Goal: Task Accomplishment & Management: Use online tool/utility

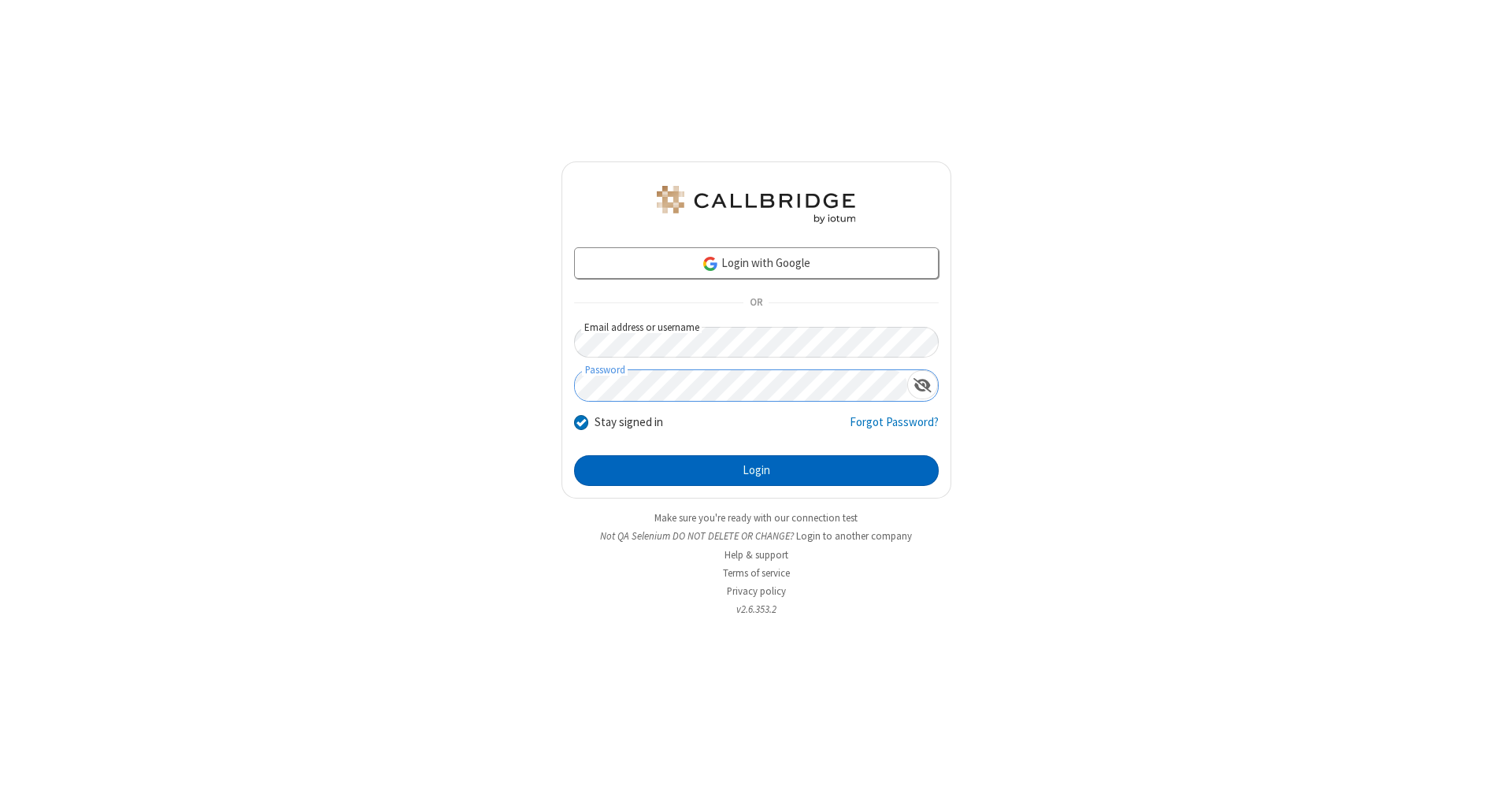
click at [756, 471] on button "Login" at bounding box center [756, 470] width 365 height 32
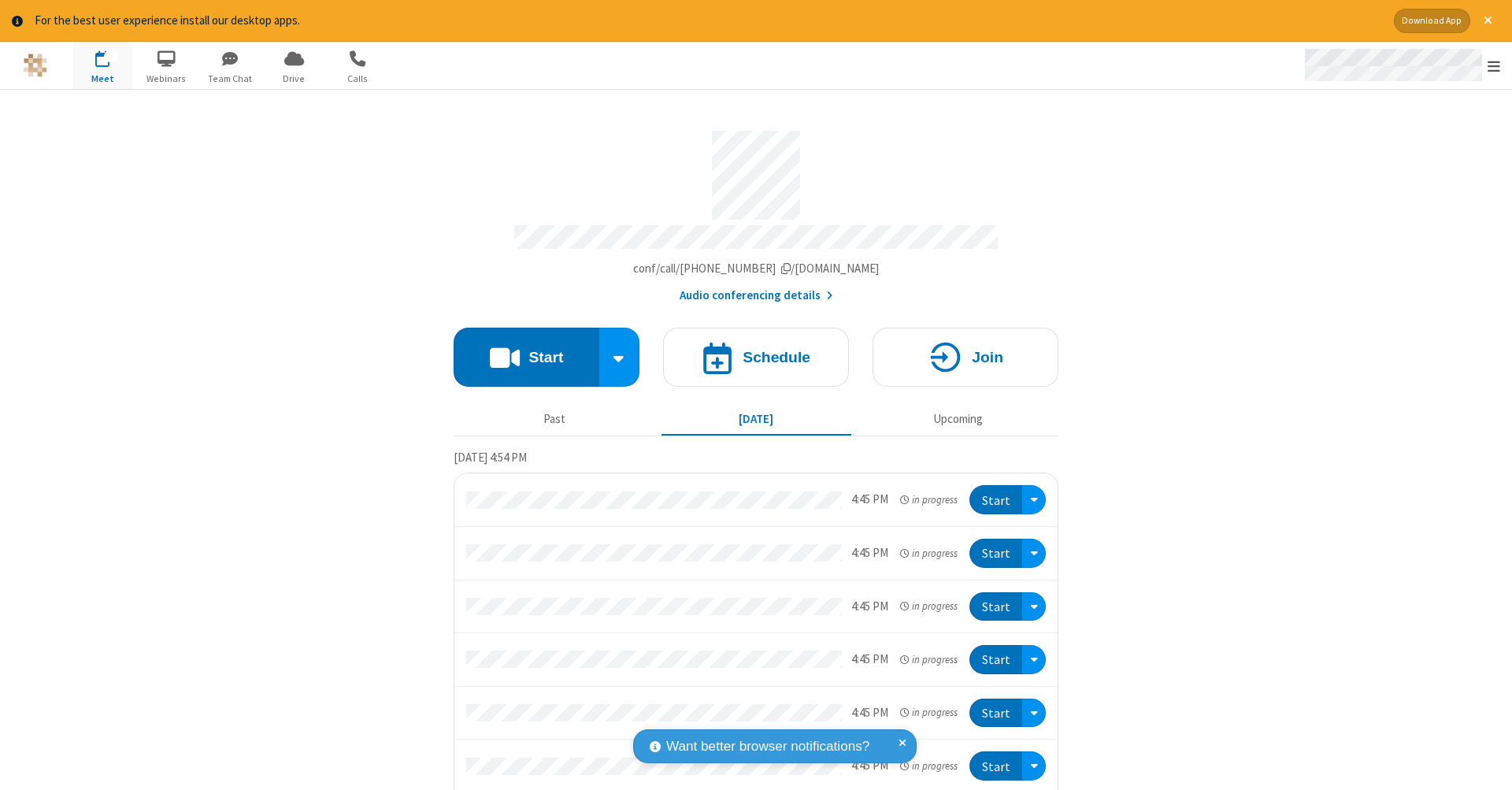
click at [1494, 66] on span "Open menu" at bounding box center [1493, 66] width 13 height 15
click at [294, 78] on span "Drive" at bounding box center [294, 79] width 59 height 15
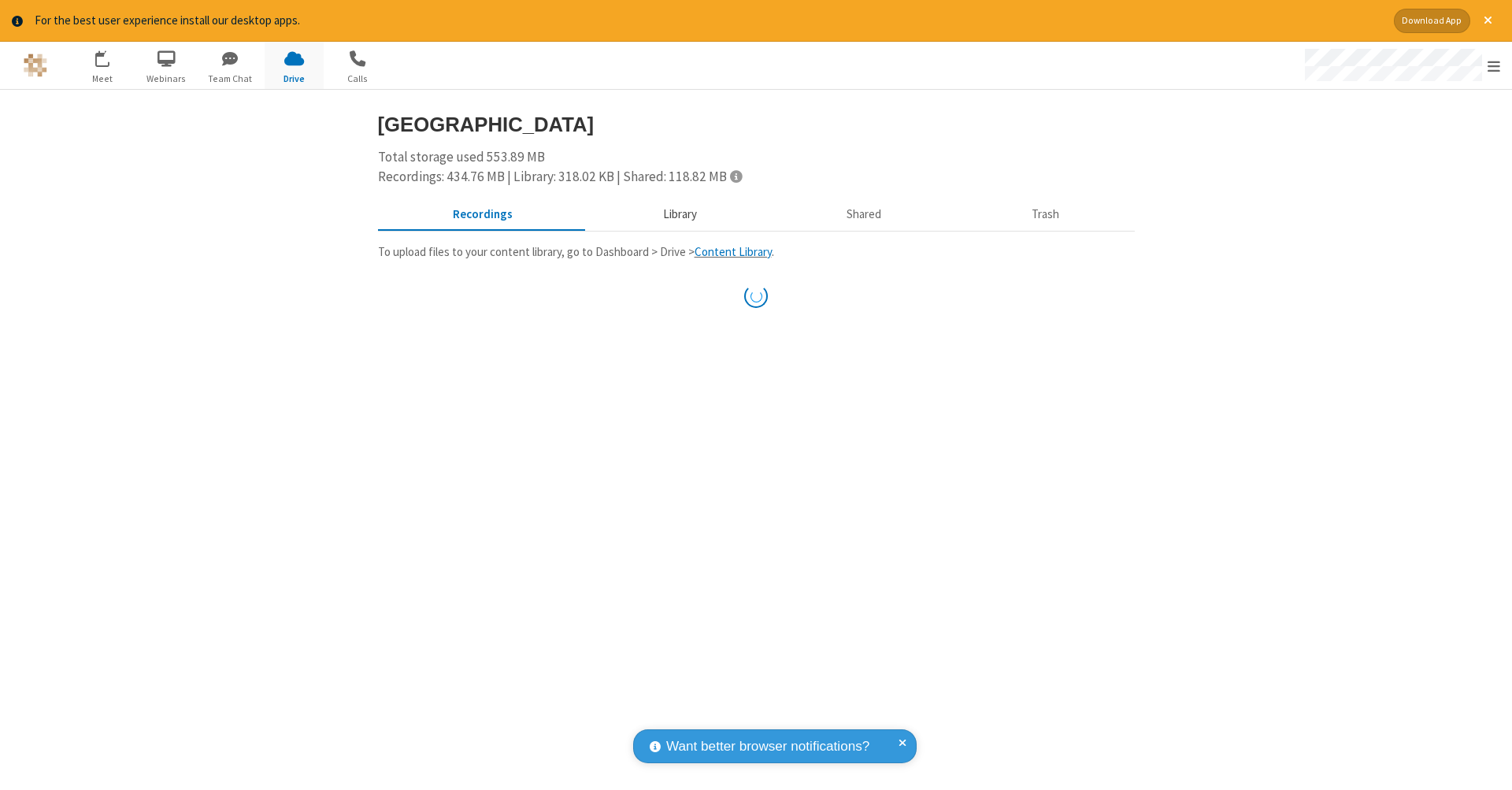
click at [677, 212] on button "Library" at bounding box center [679, 214] width 184 height 30
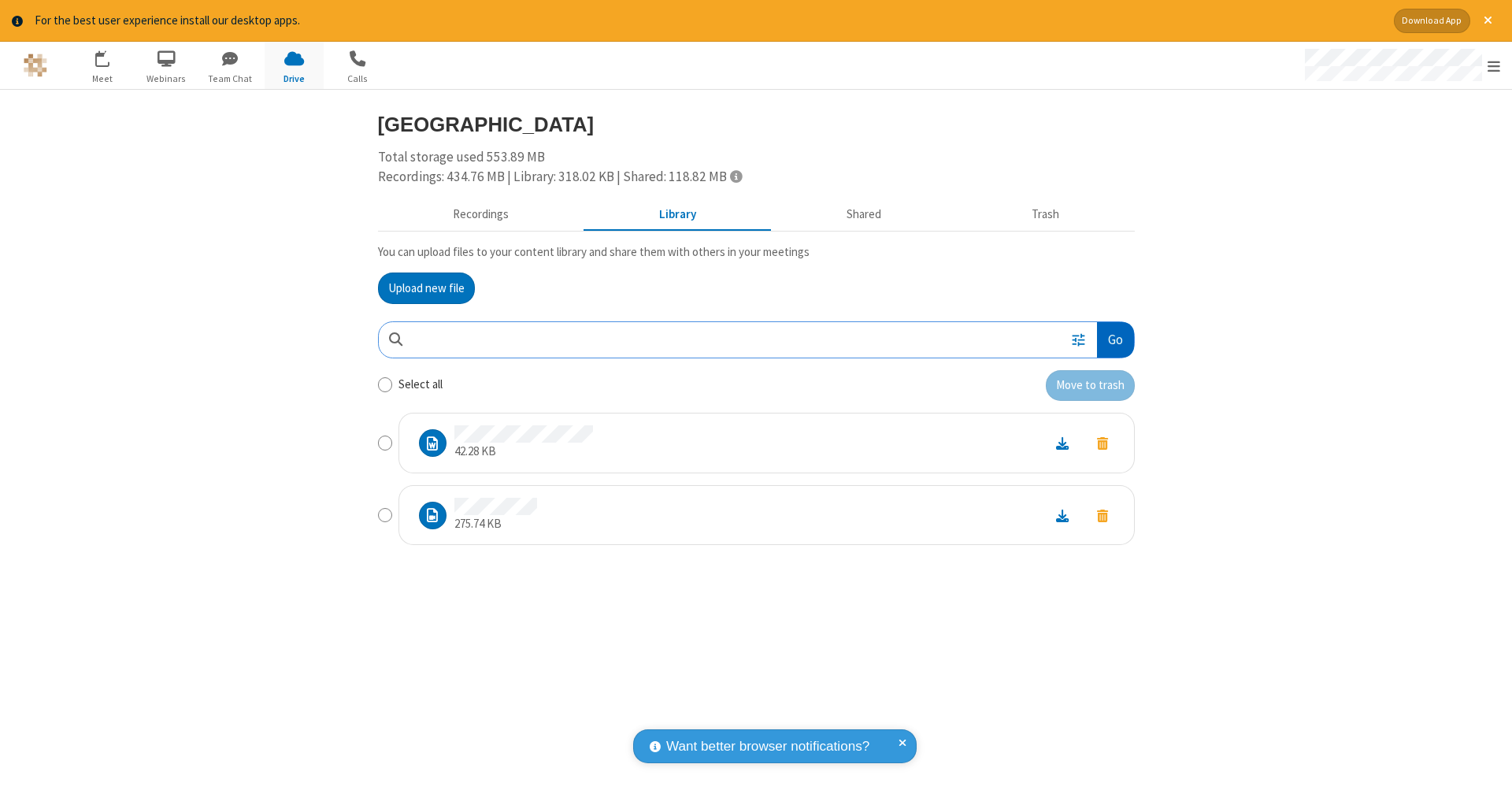
click at [1115, 336] on button "Go" at bounding box center [1115, 339] width 36 height 35
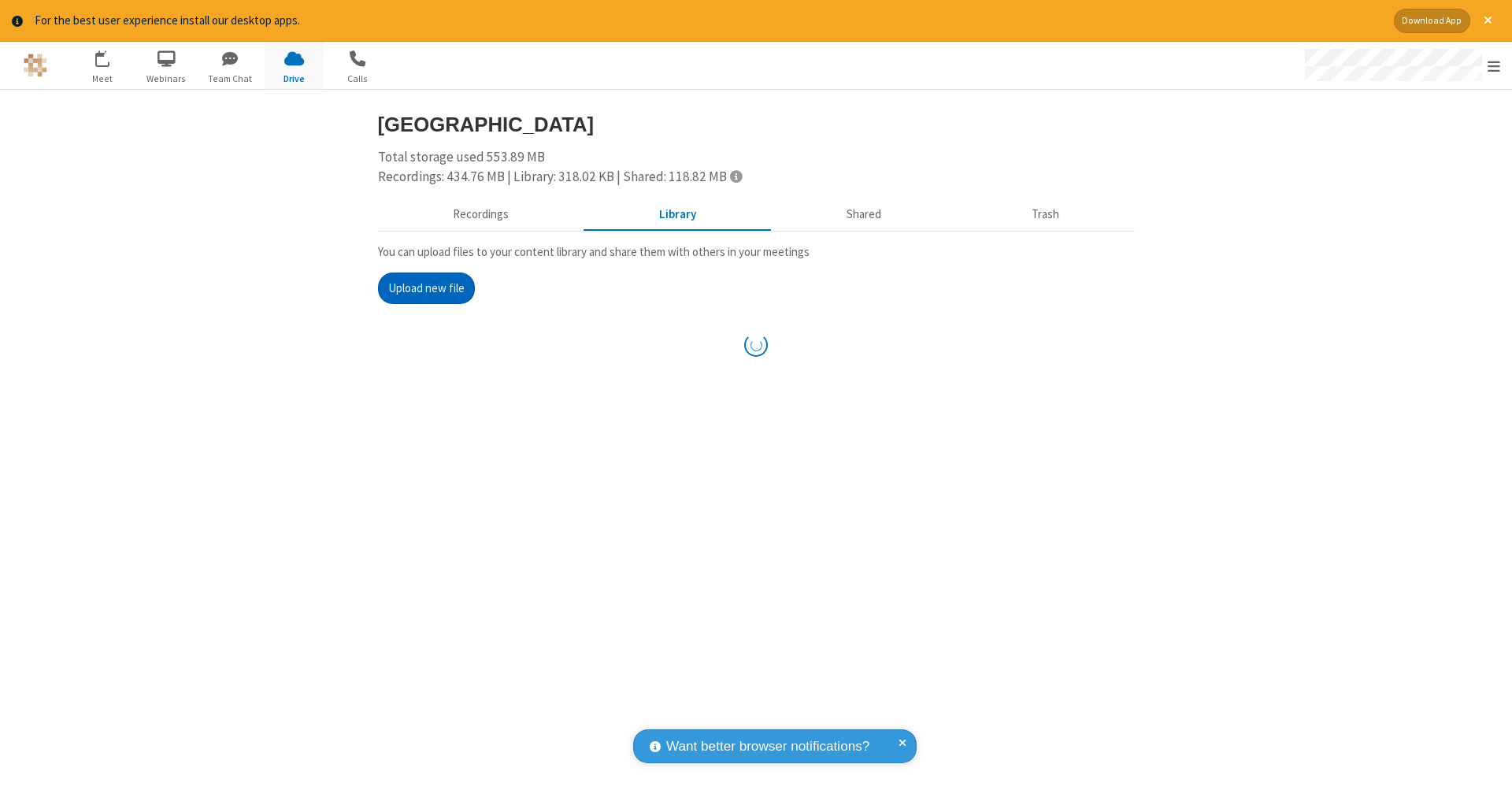
click at [426, 286] on button "Upload new file" at bounding box center [426, 288] width 97 height 32
